Goal: Task Accomplishment & Management: Manage account settings

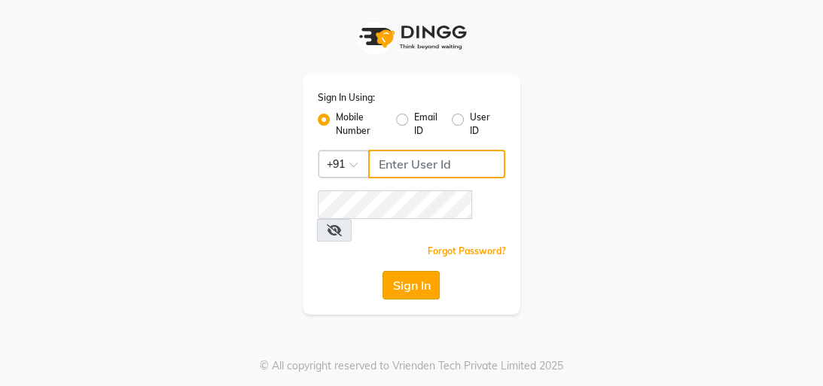
type input "8439127930"
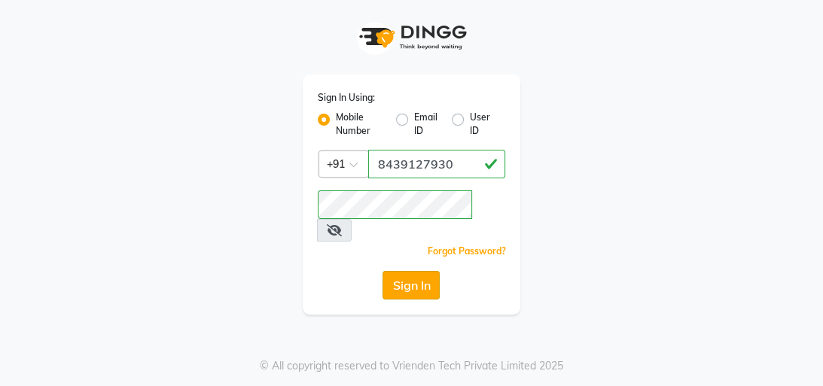
click at [419, 271] on button "Sign In" at bounding box center [410, 285] width 57 height 29
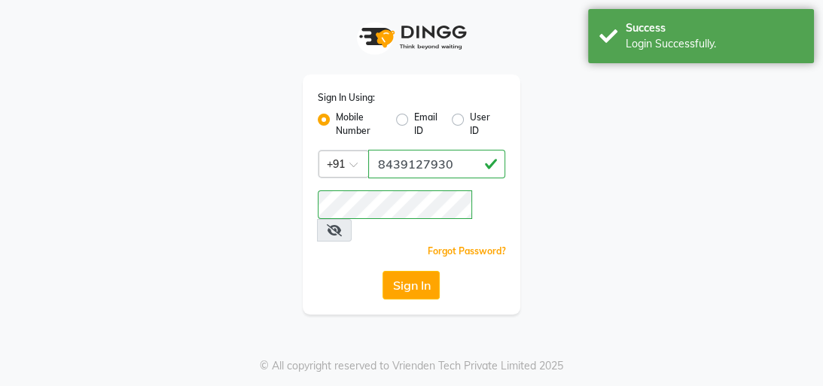
select select "service"
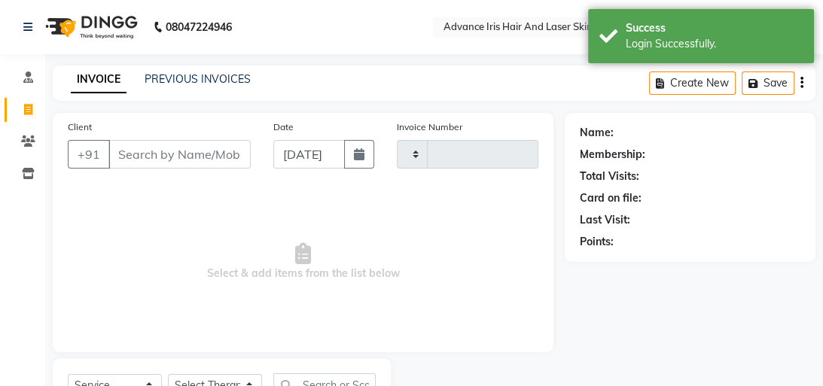
select select "en"
select select "5825"
type input "0734"
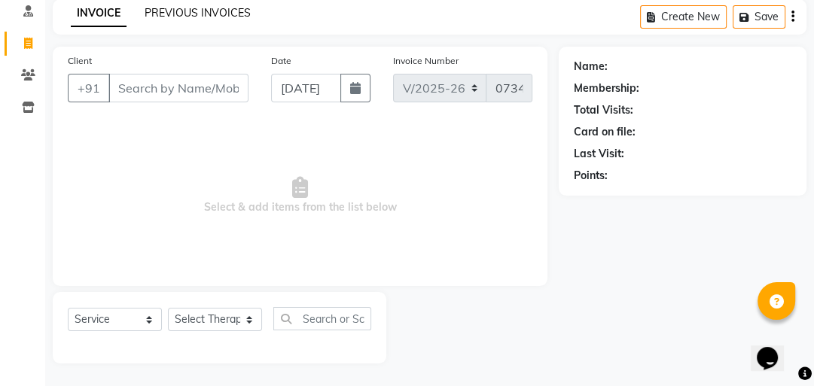
click at [201, 8] on link "PREVIOUS INVOICES" at bounding box center [198, 13] width 106 height 14
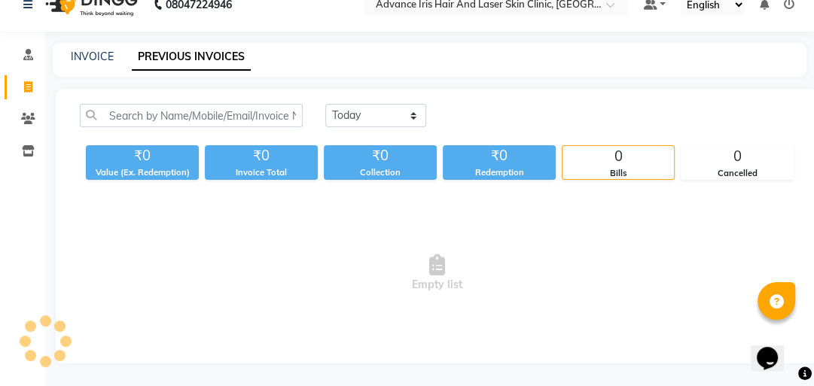
scroll to position [63, 0]
click at [415, 104] on select "[DATE] [DATE] Custom Range" at bounding box center [375, 115] width 101 height 23
click at [325, 104] on select "[DATE] [DATE] Custom Range" at bounding box center [375, 115] width 101 height 23
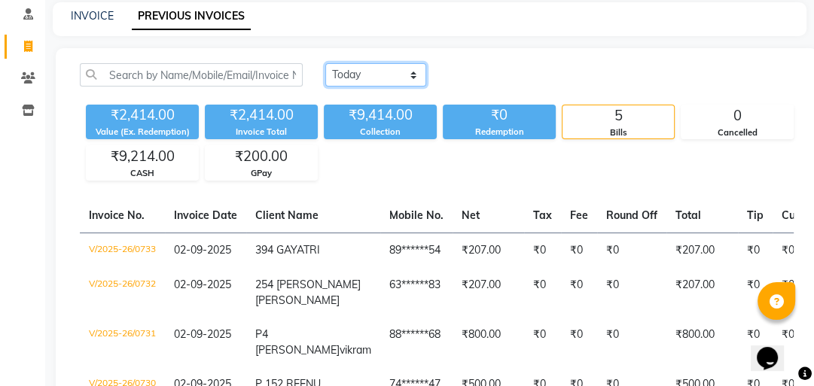
click at [418, 72] on select "[DATE] [DATE] Custom Range" at bounding box center [375, 74] width 101 height 23
click at [325, 63] on select "[DATE] [DATE] Custom Range" at bounding box center [375, 74] width 101 height 23
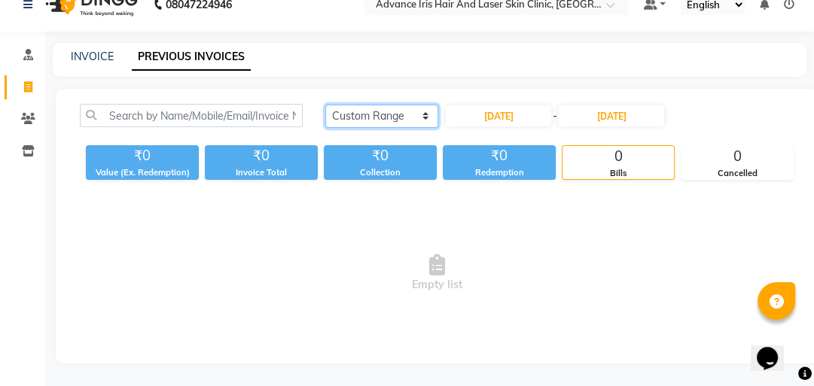
click at [419, 105] on select "[DATE] [DATE] Custom Range" at bounding box center [381, 116] width 113 height 23
select select "[DATE]"
click at [325, 105] on select "[DATE] [DATE] Custom Range" at bounding box center [381, 116] width 113 height 23
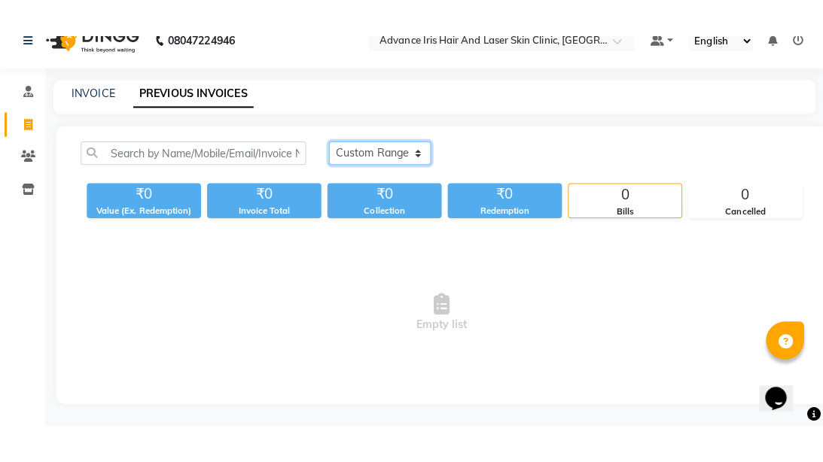
scroll to position [0, 0]
